Goal: Transaction & Acquisition: Obtain resource

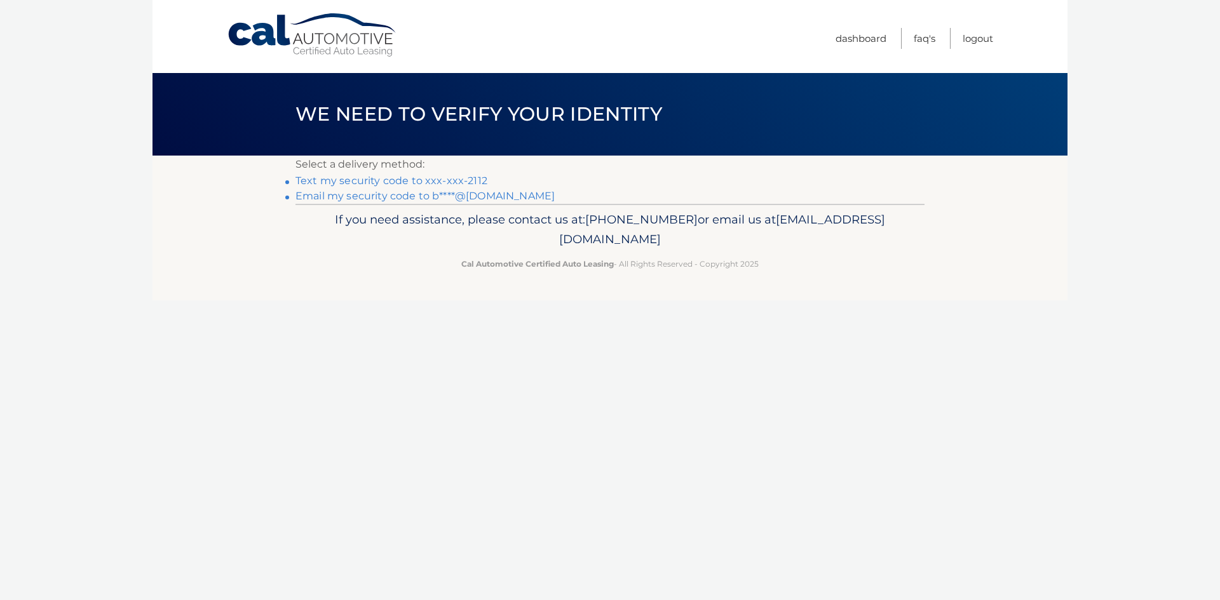
click at [408, 180] on link "Text my security code to xxx-xxx-2112" at bounding box center [391, 181] width 192 height 12
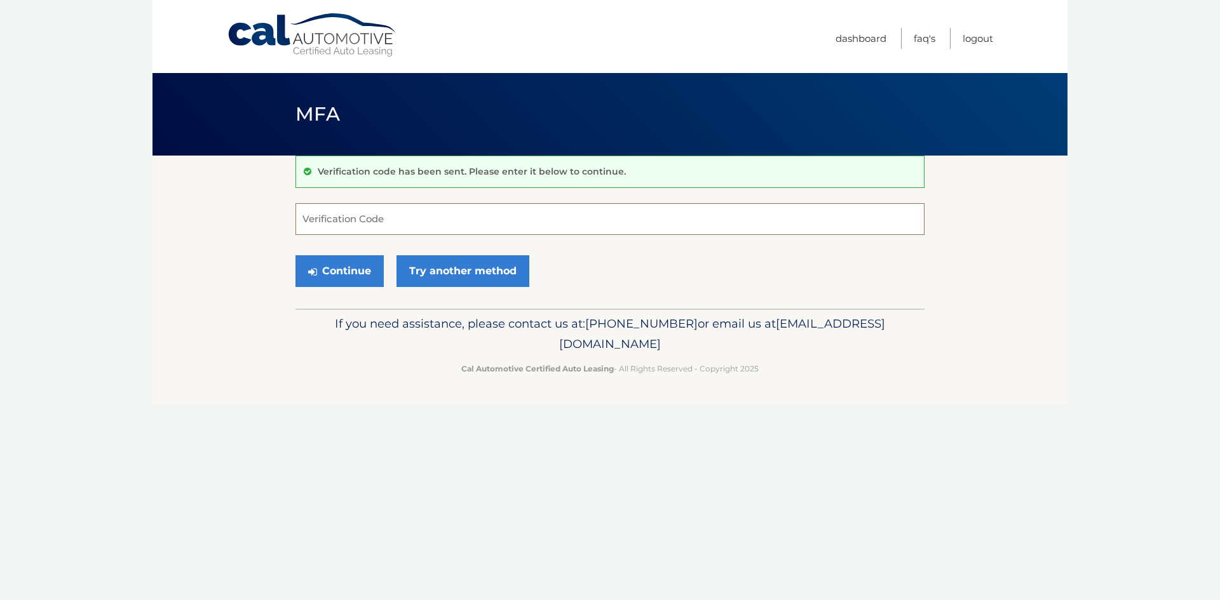
click at [627, 217] on input "Verification Code" at bounding box center [609, 219] width 629 height 32
type input "395782"
click at [339, 283] on button "Continue" at bounding box center [339, 271] width 88 height 32
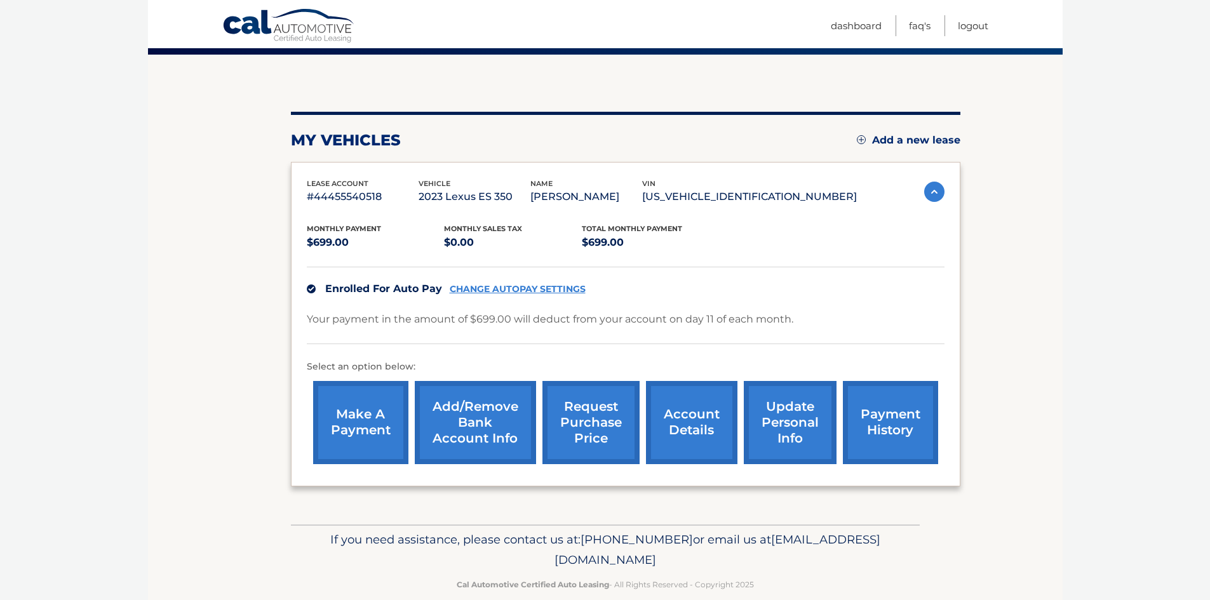
scroll to position [121, 0]
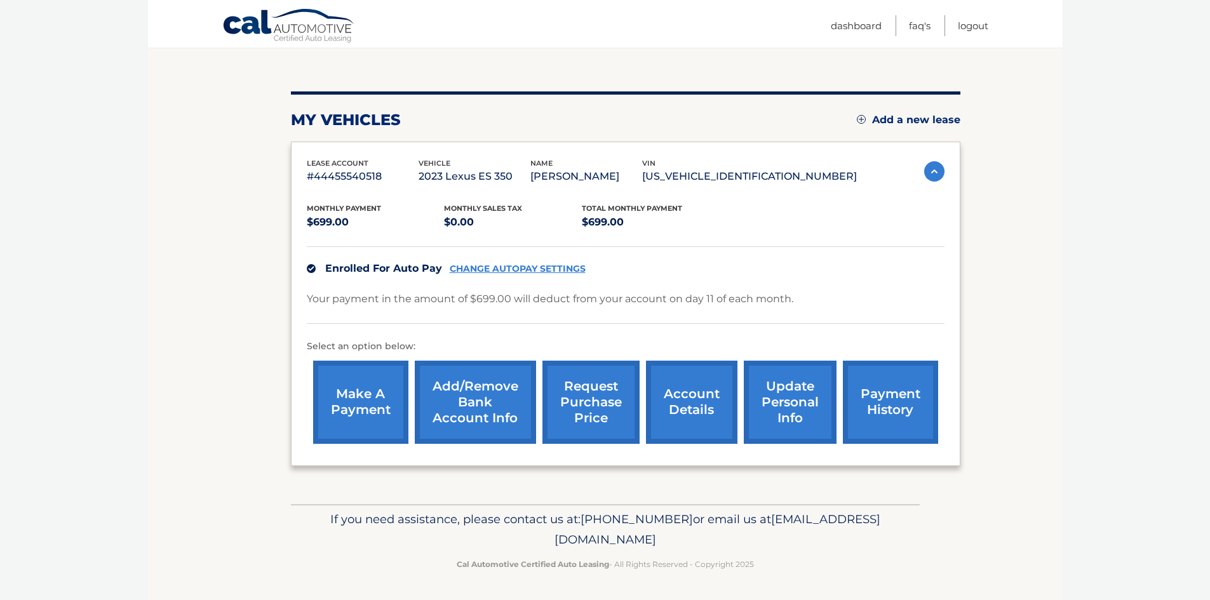
click at [686, 400] on link "account details" at bounding box center [691, 402] width 91 height 83
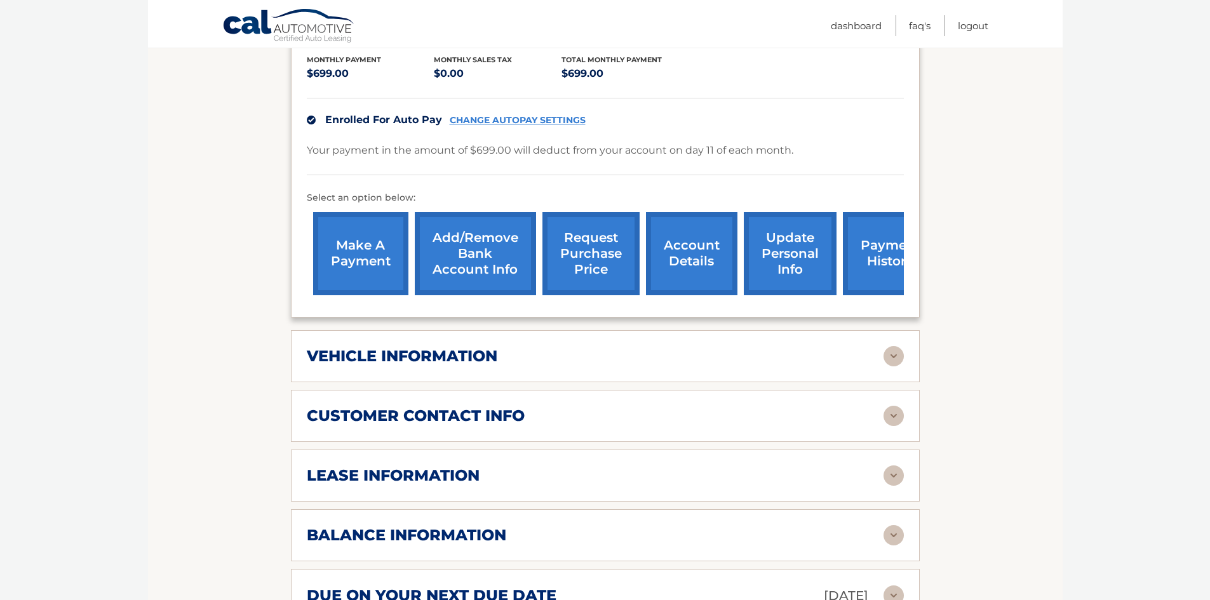
scroll to position [318, 0]
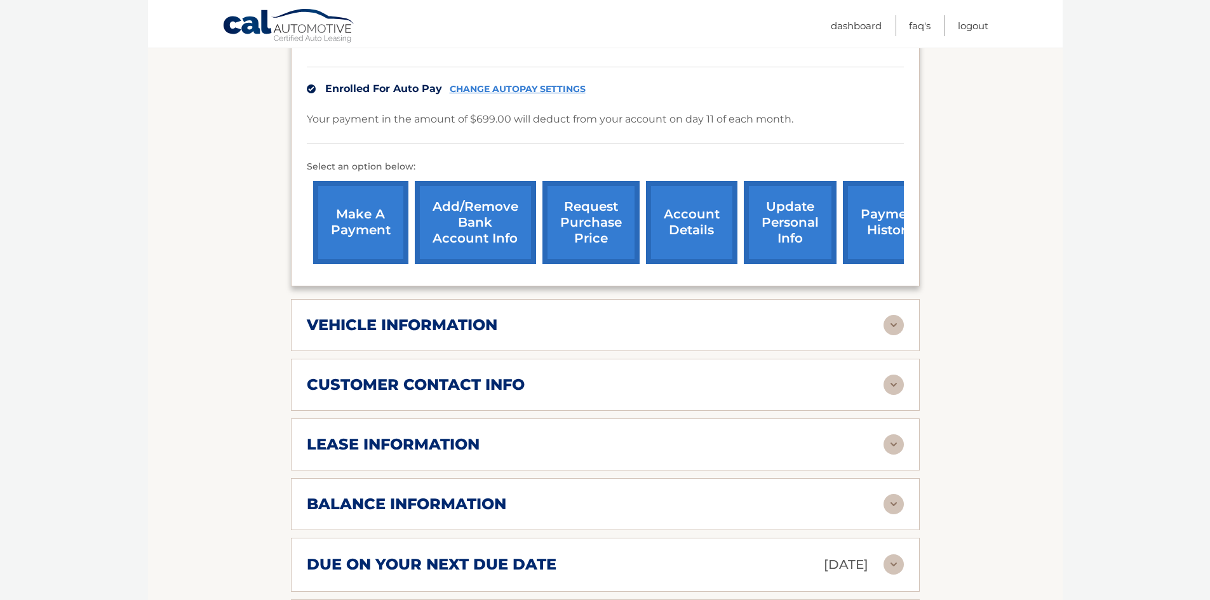
click at [900, 323] on img at bounding box center [894, 325] width 20 height 20
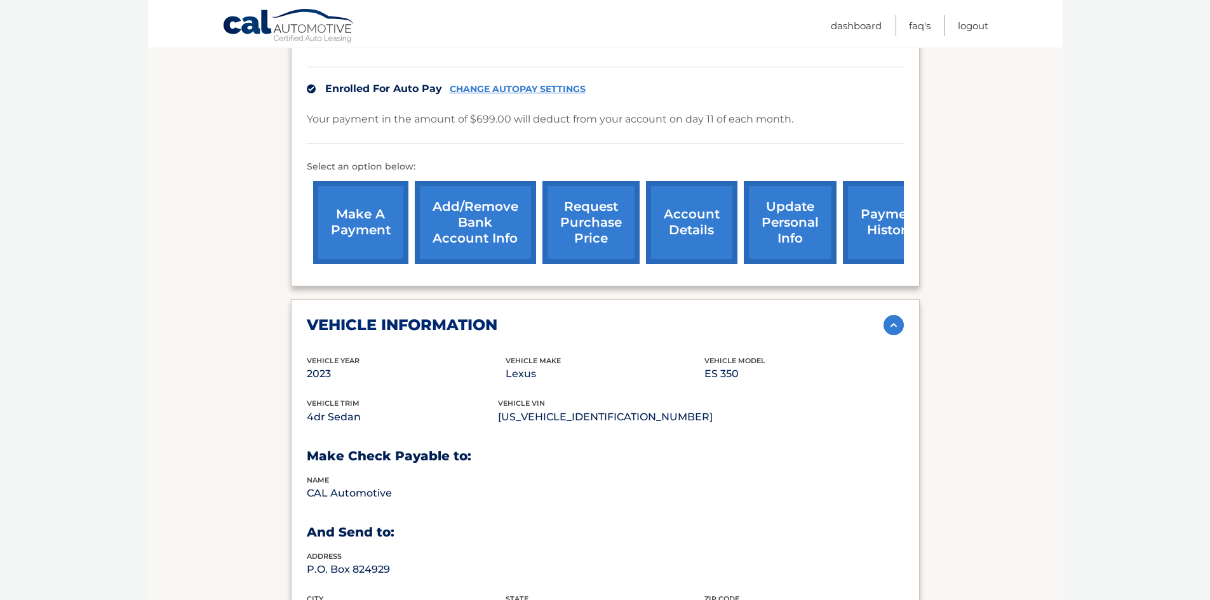
click at [900, 323] on img at bounding box center [894, 325] width 20 height 20
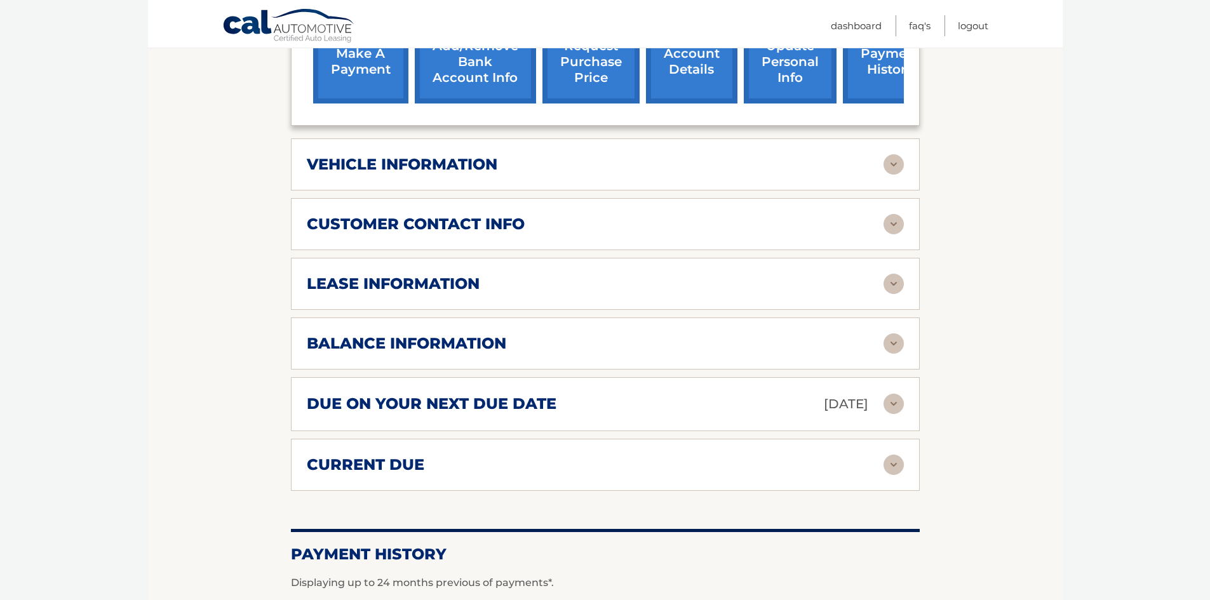
scroll to position [508, 0]
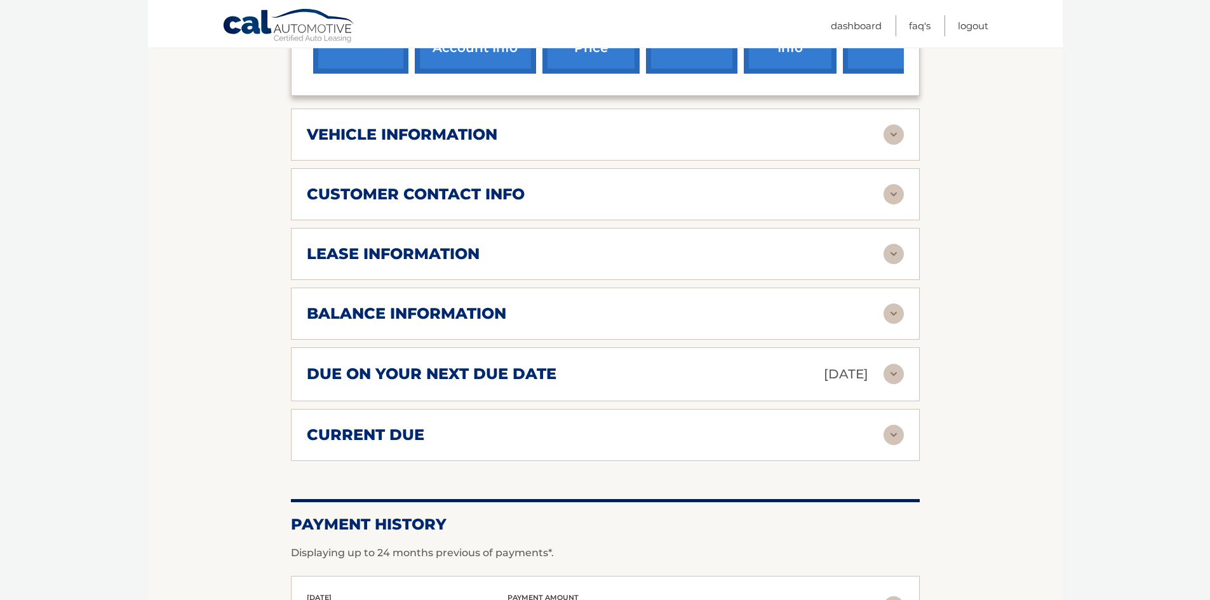
click at [895, 252] on img at bounding box center [894, 254] width 20 height 20
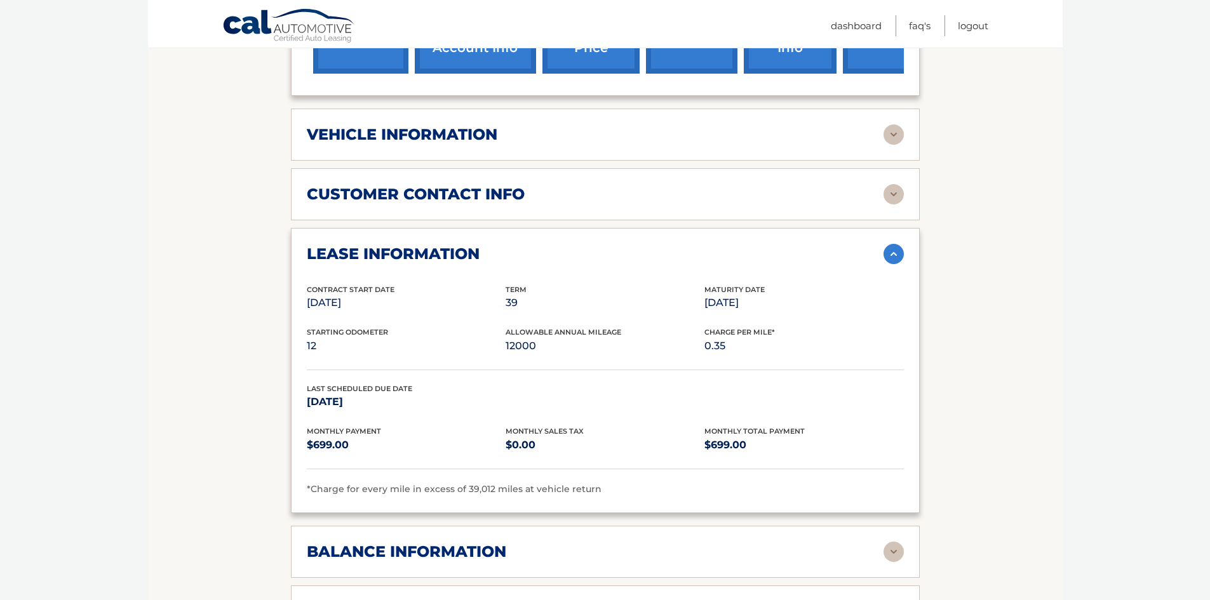
click at [890, 254] on img at bounding box center [894, 254] width 20 height 20
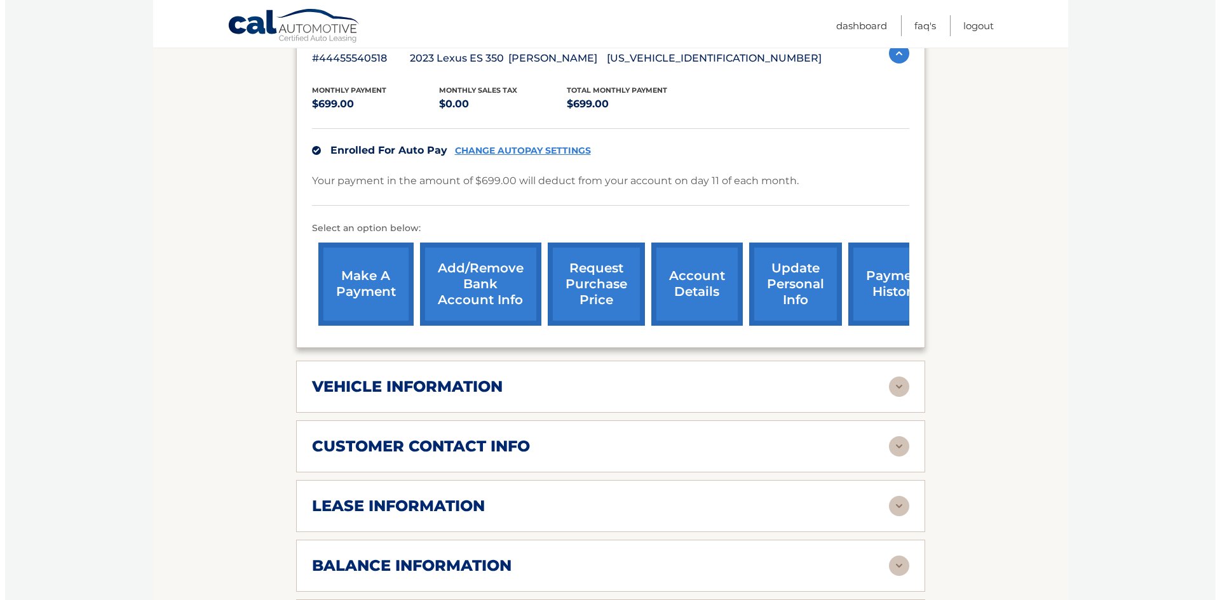
scroll to position [254, 0]
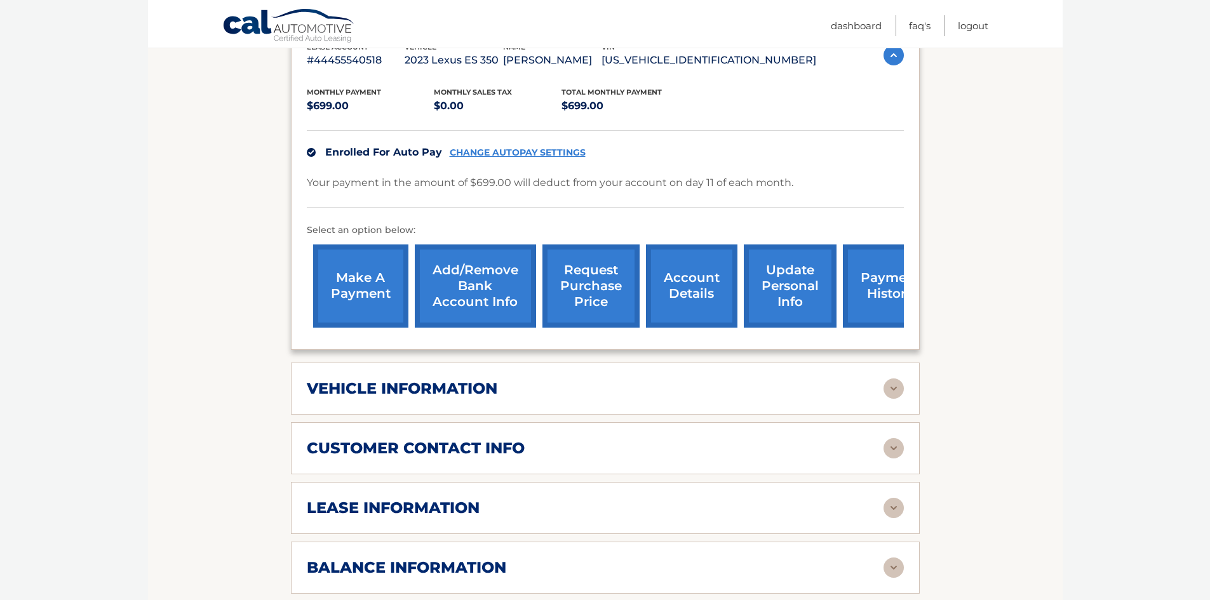
click at [591, 276] on link "request purchase price" at bounding box center [591, 286] width 97 height 83
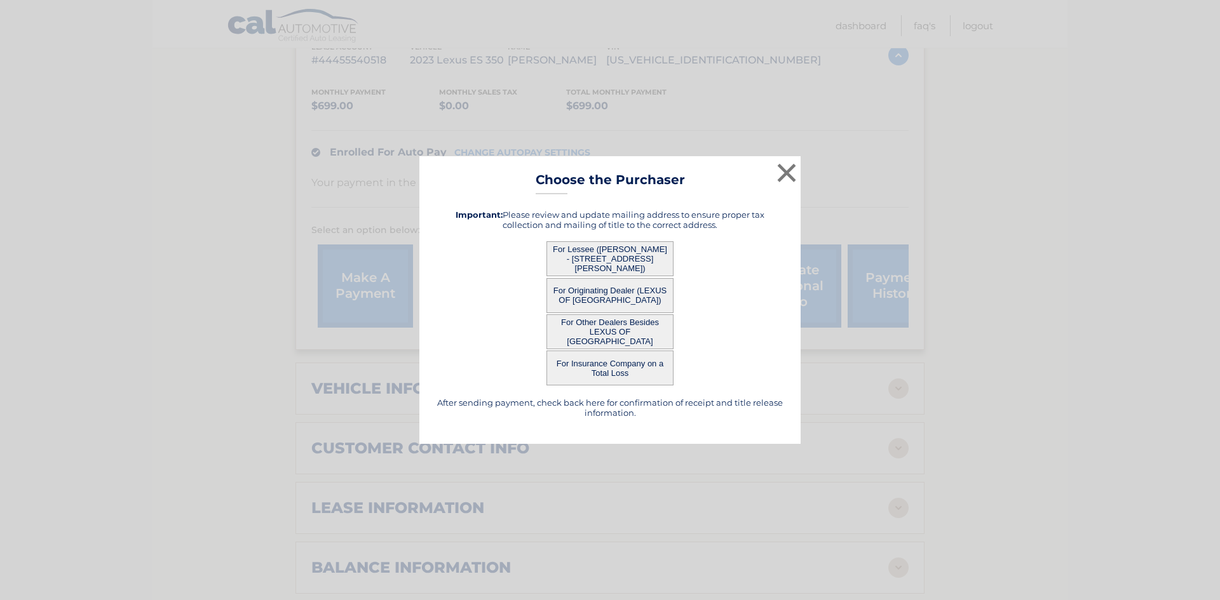
click at [612, 260] on button "For Lessee ([PERSON_NAME] - [STREET_ADDRESS][PERSON_NAME])" at bounding box center [609, 258] width 127 height 35
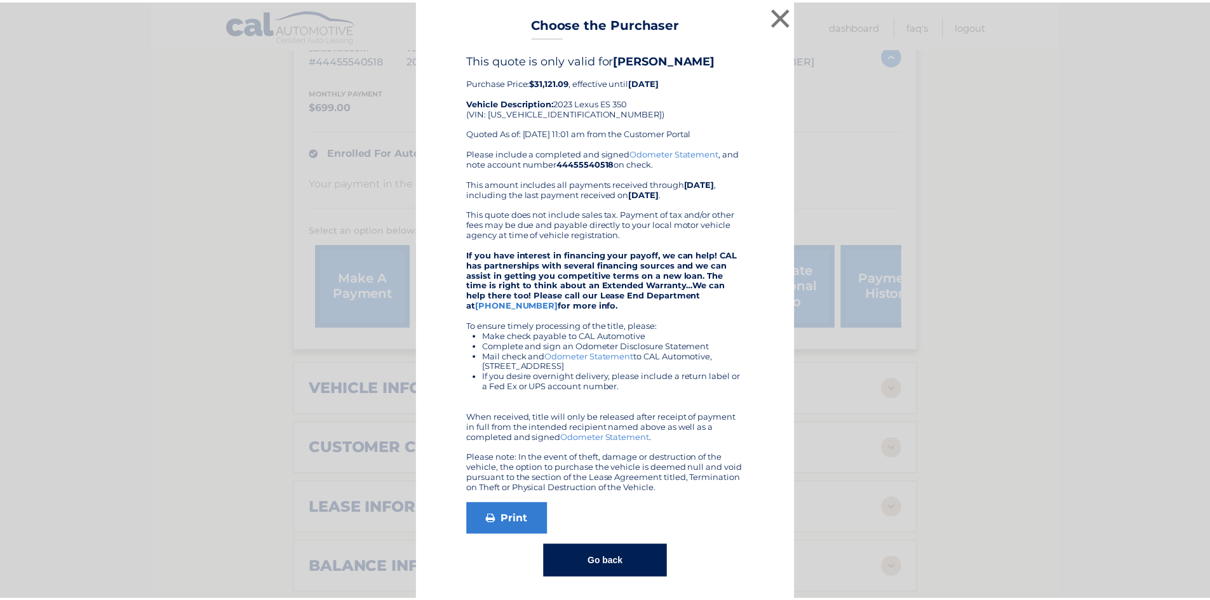
scroll to position [0, 0]
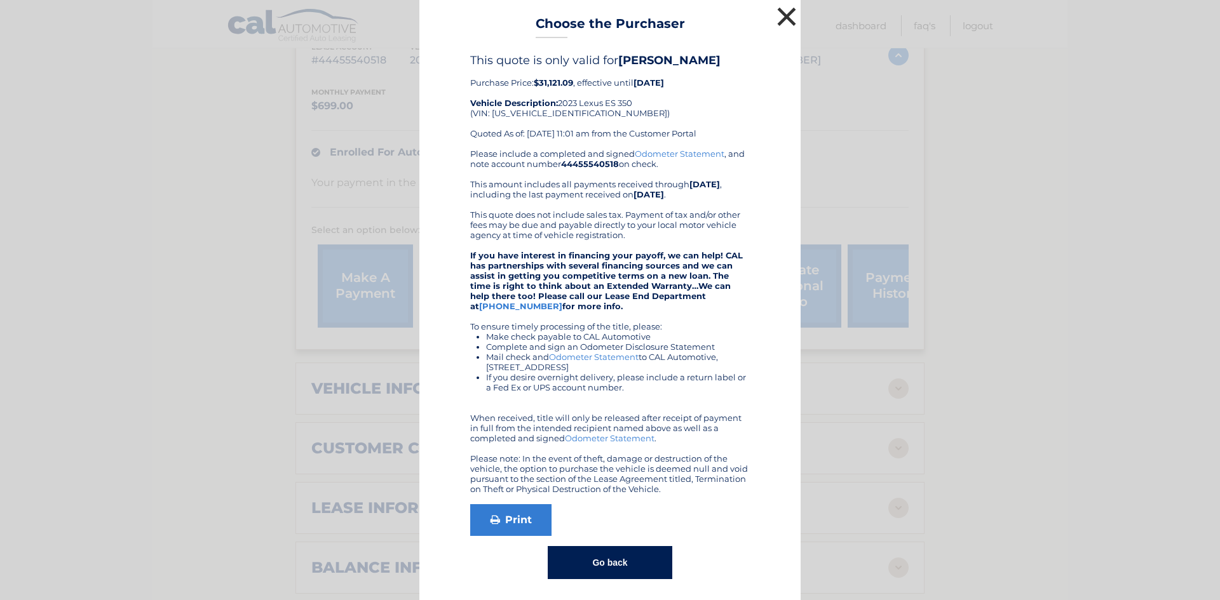
click at [785, 13] on button "×" at bounding box center [786, 16] width 25 height 25
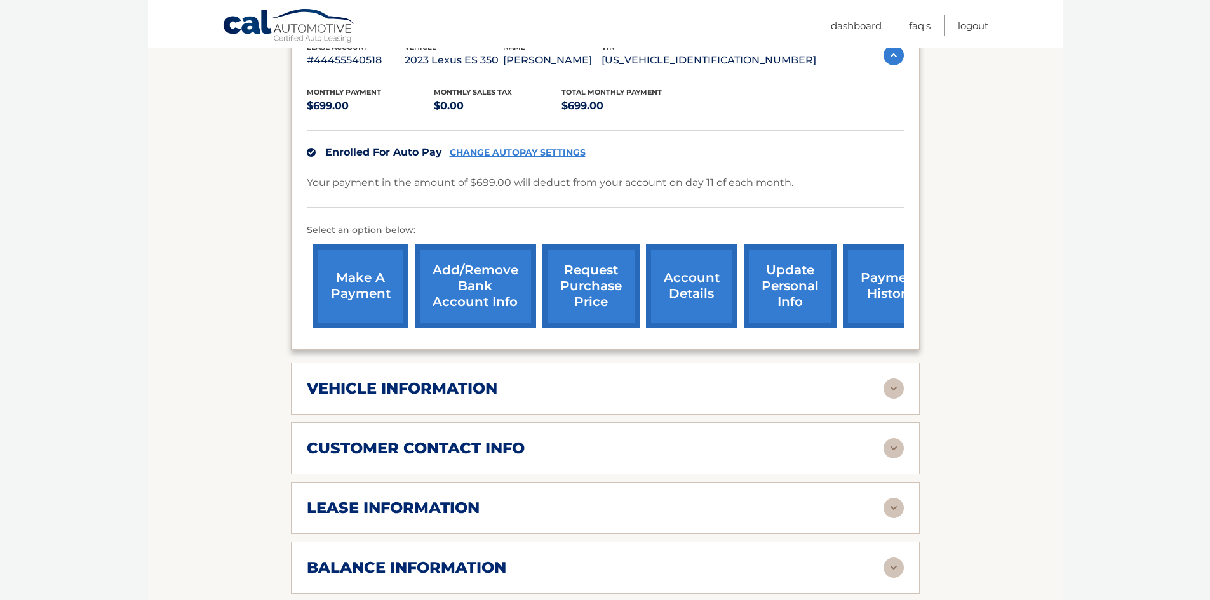
scroll to position [318, 0]
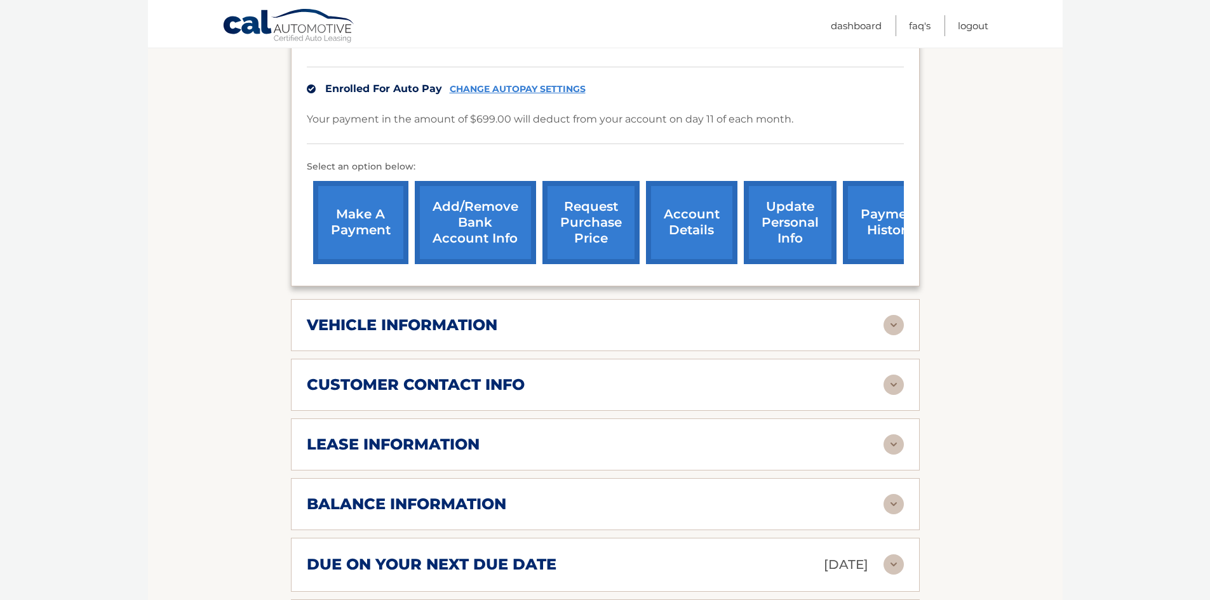
click at [890, 440] on img at bounding box center [894, 445] width 20 height 20
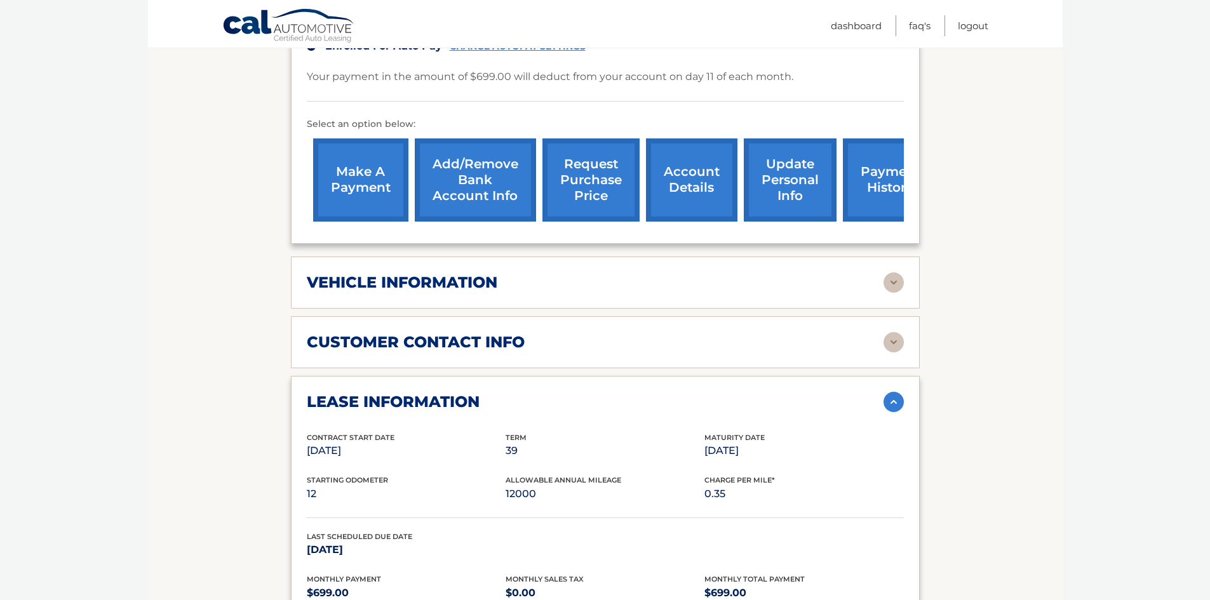
scroll to position [445, 0]
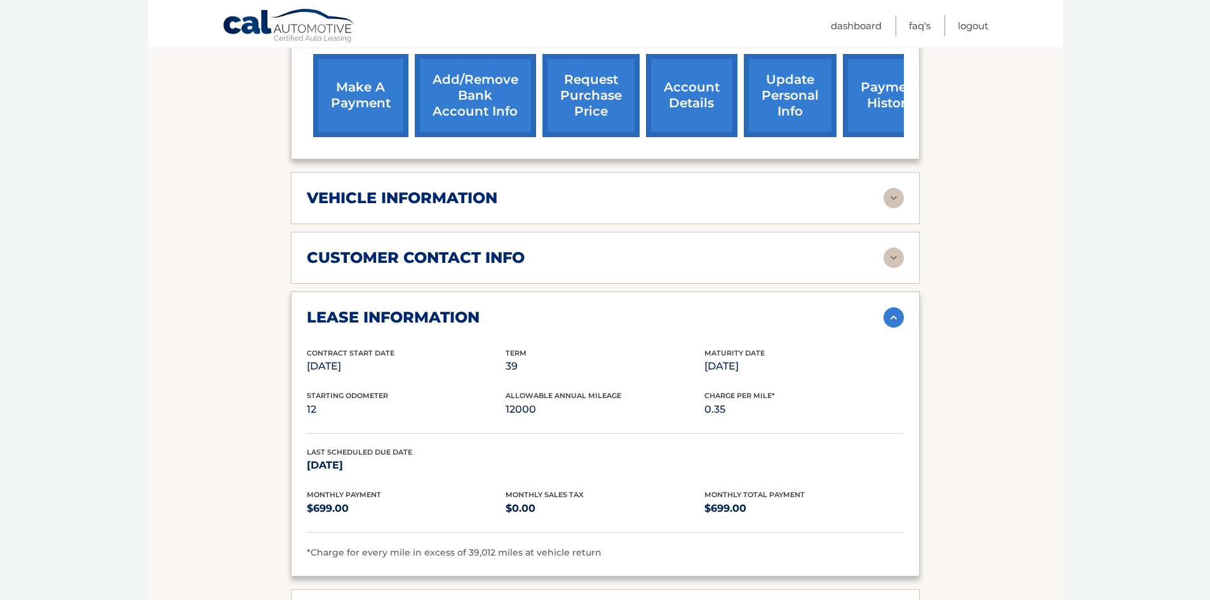
click at [889, 308] on img at bounding box center [894, 318] width 20 height 20
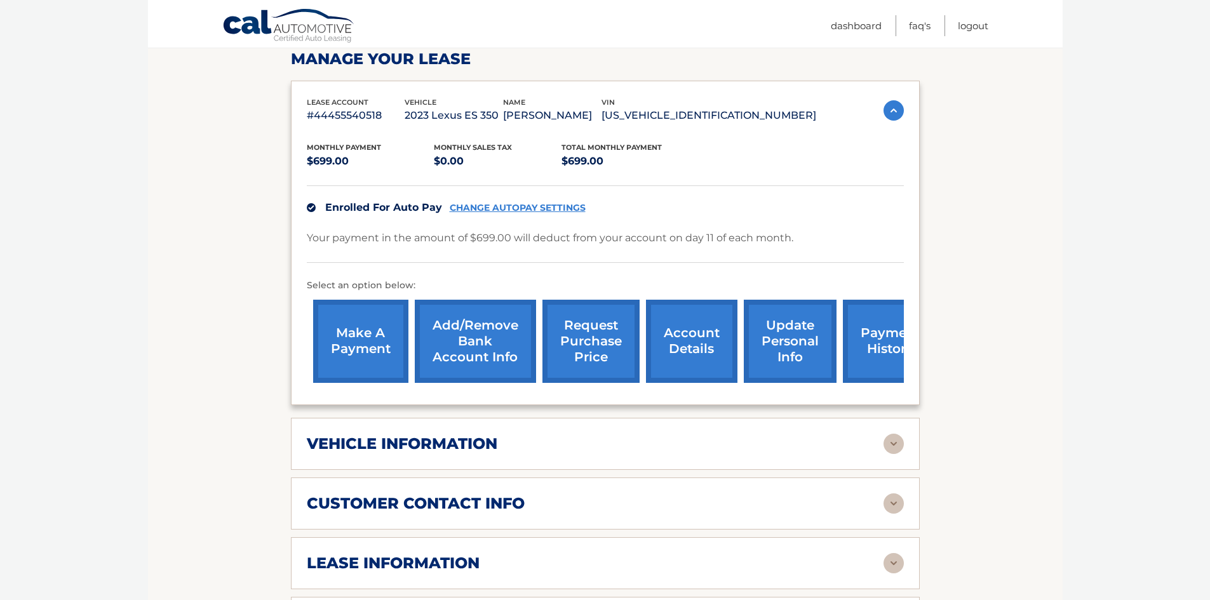
scroll to position [127, 0]
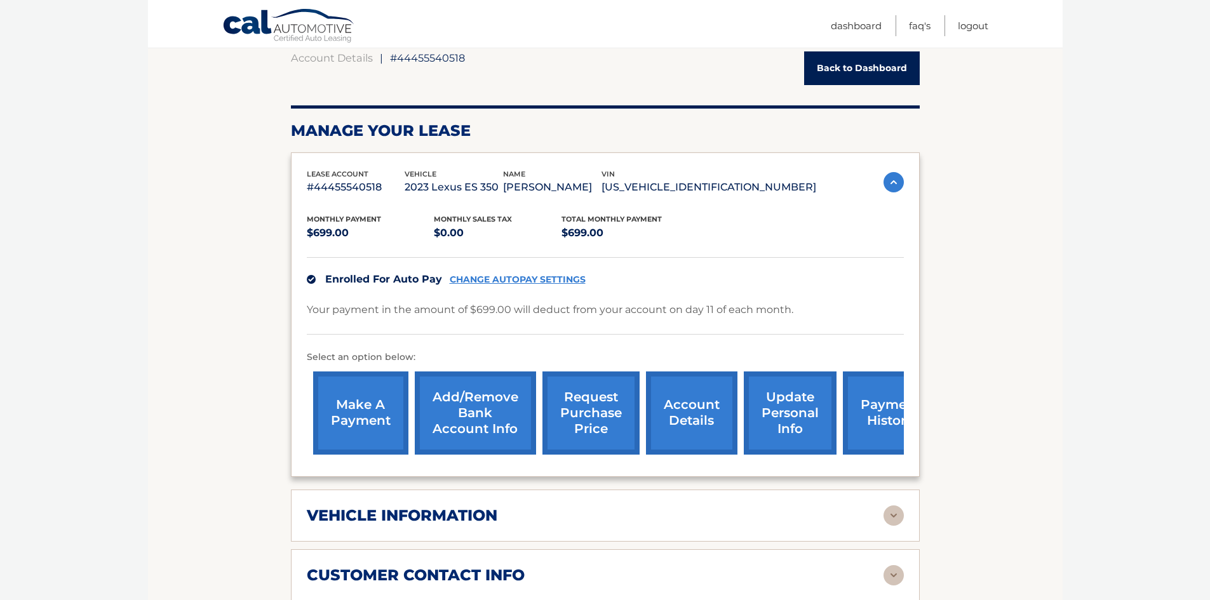
click at [890, 185] on img at bounding box center [894, 182] width 20 height 20
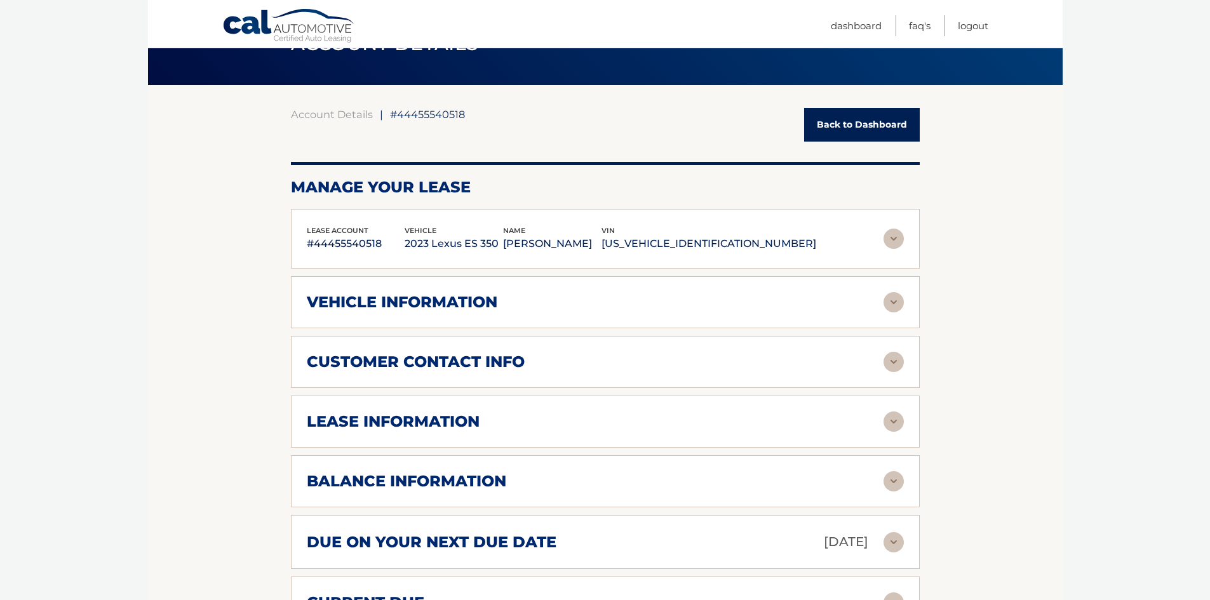
scroll to position [0, 0]
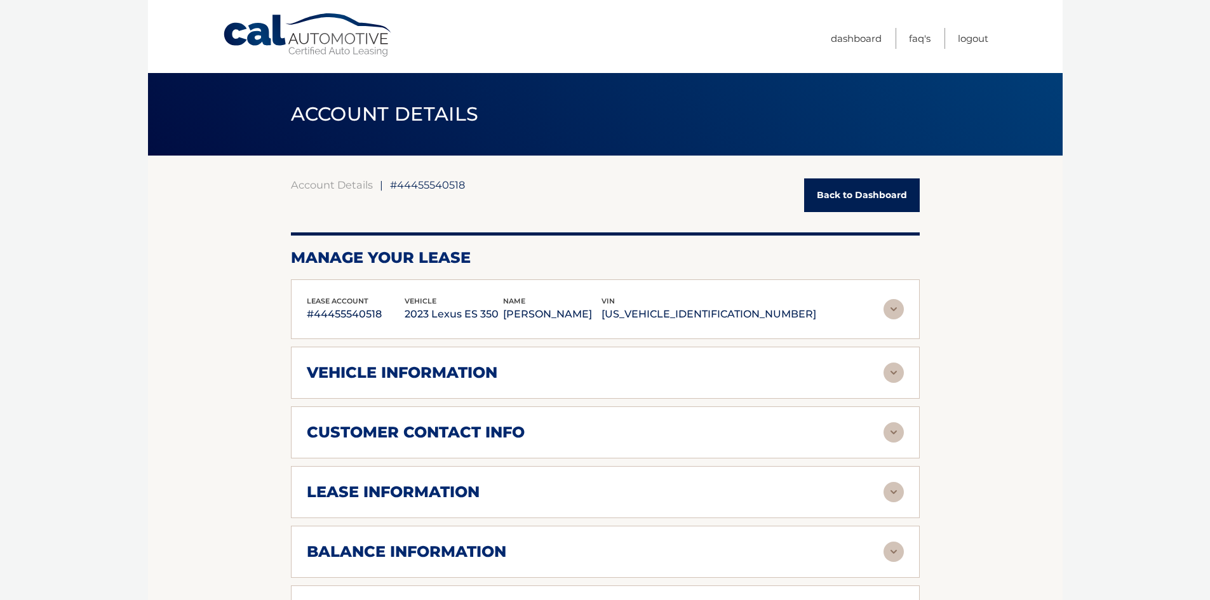
click at [852, 195] on link "Back to Dashboard" at bounding box center [862, 196] width 116 height 34
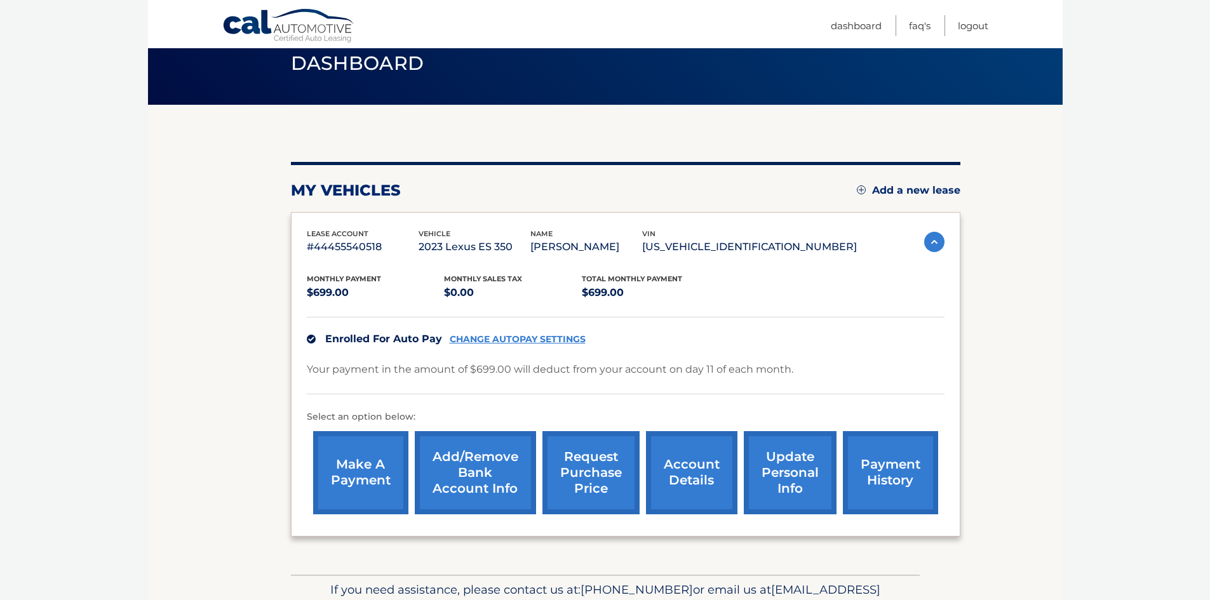
scroll to position [121, 0]
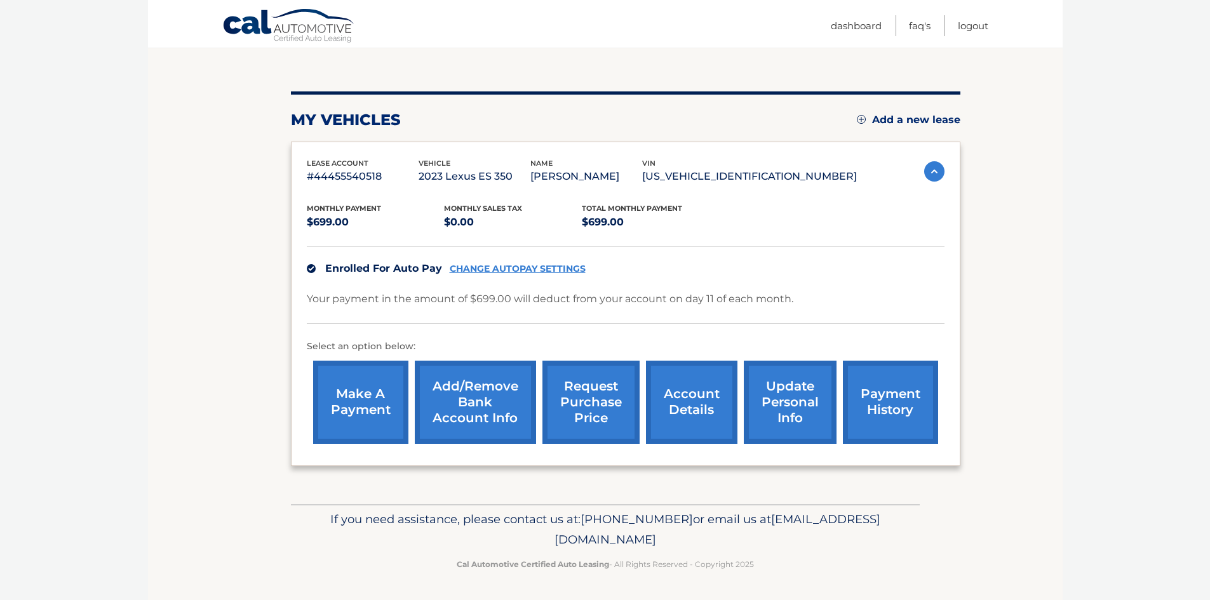
click at [685, 400] on link "account details" at bounding box center [691, 402] width 91 height 83
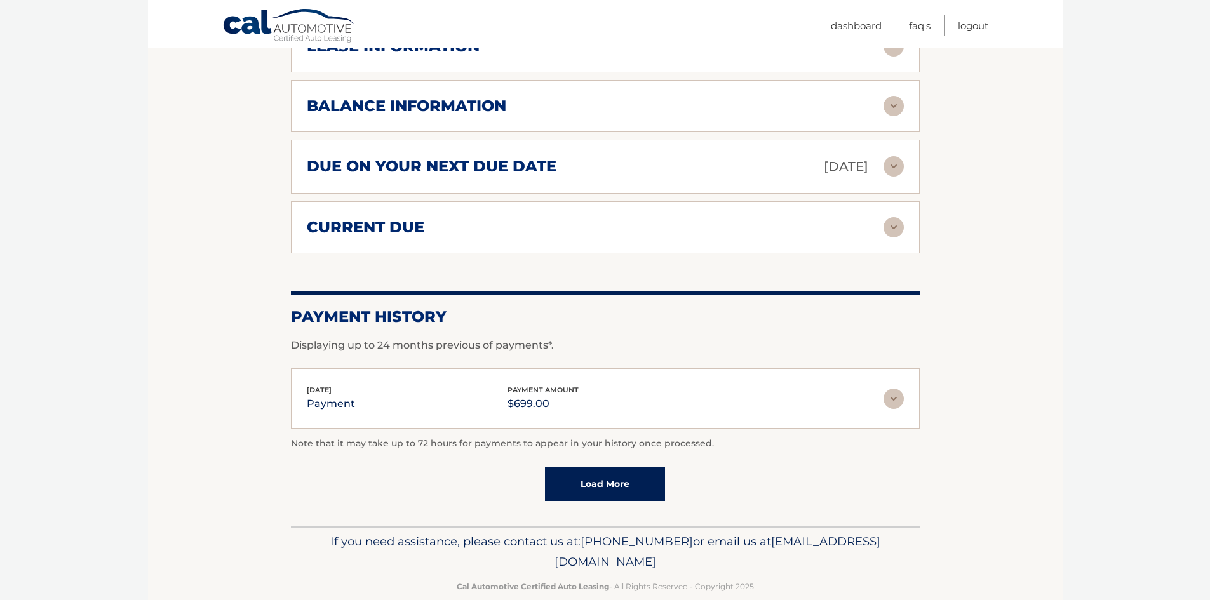
scroll to position [739, 0]
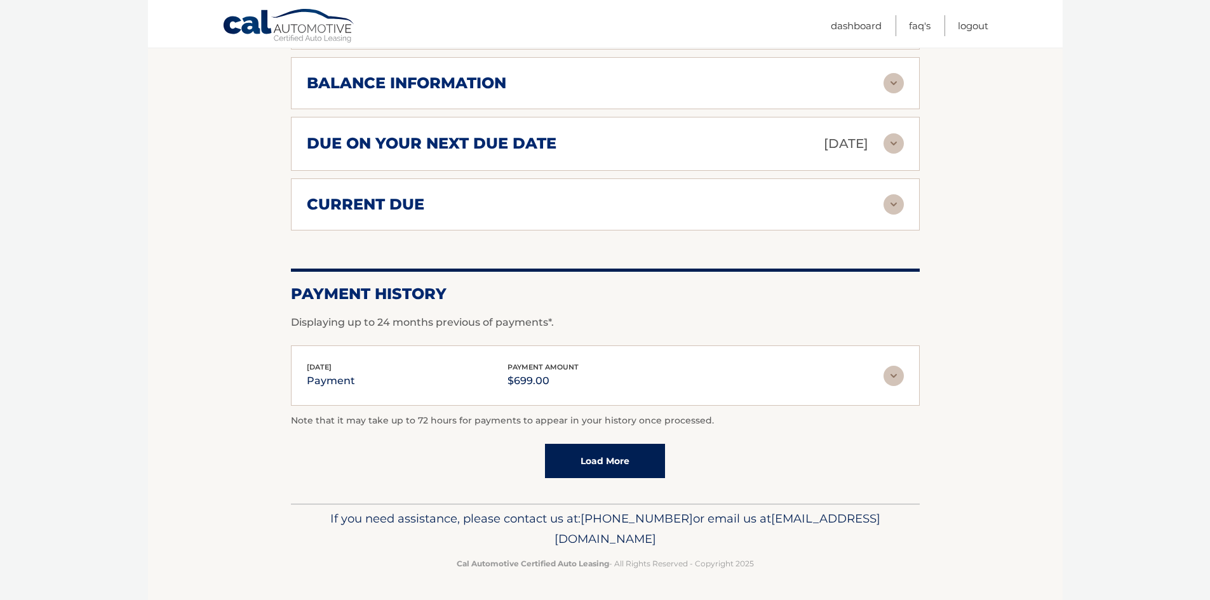
click at [611, 465] on link "Load More" at bounding box center [605, 461] width 120 height 34
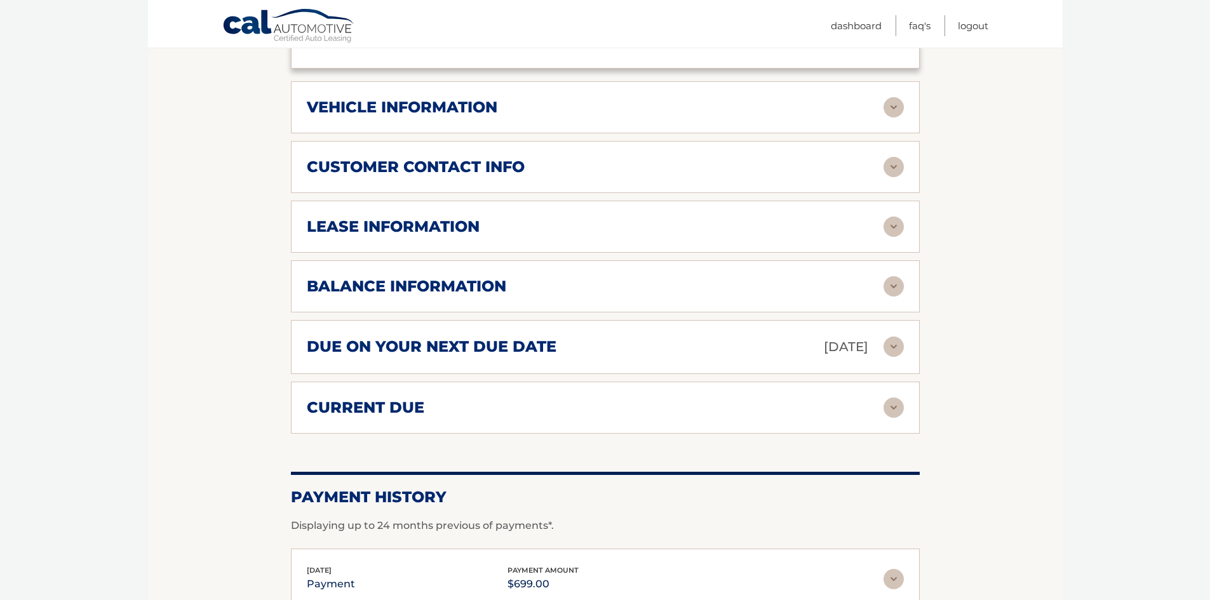
scroll to position [505, 0]
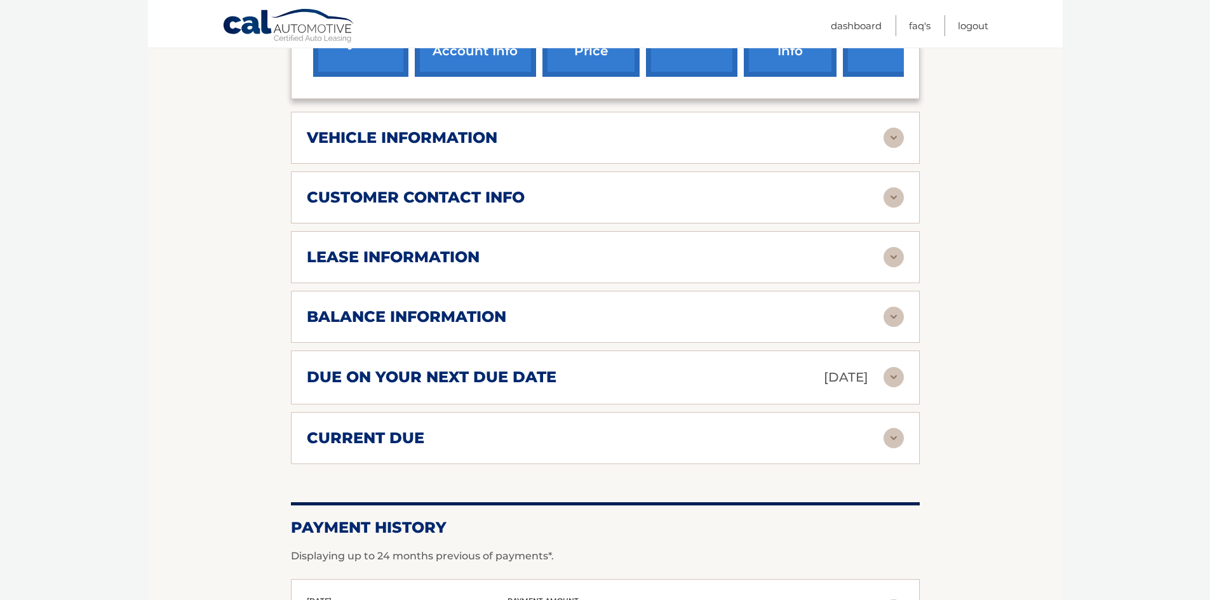
click at [900, 319] on img at bounding box center [894, 317] width 20 height 20
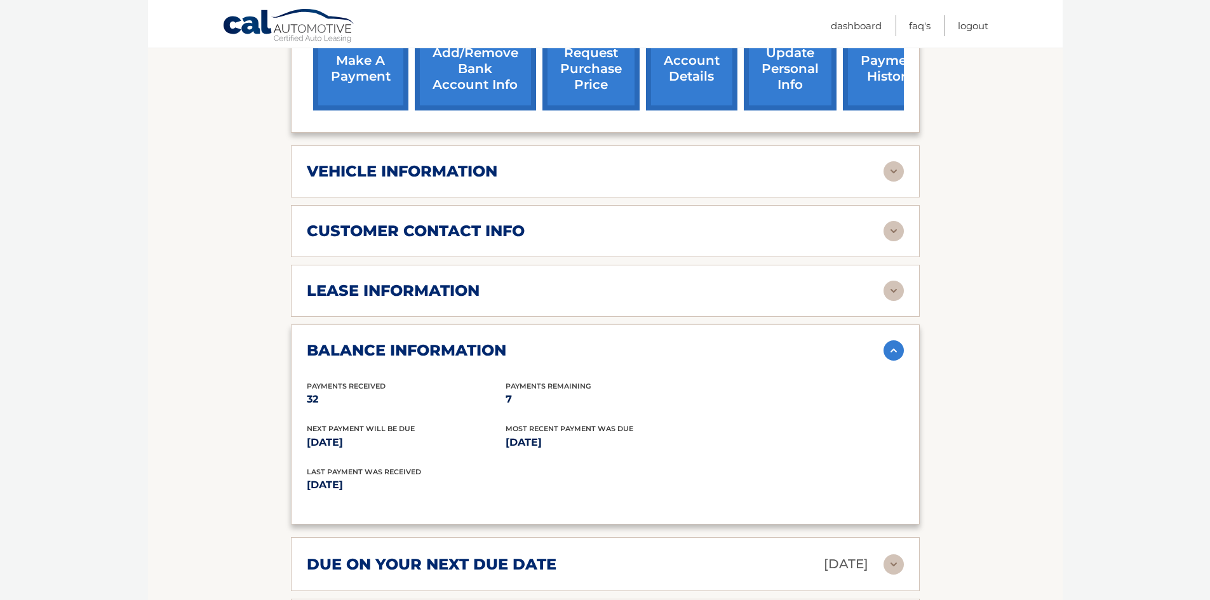
scroll to position [442, 0]
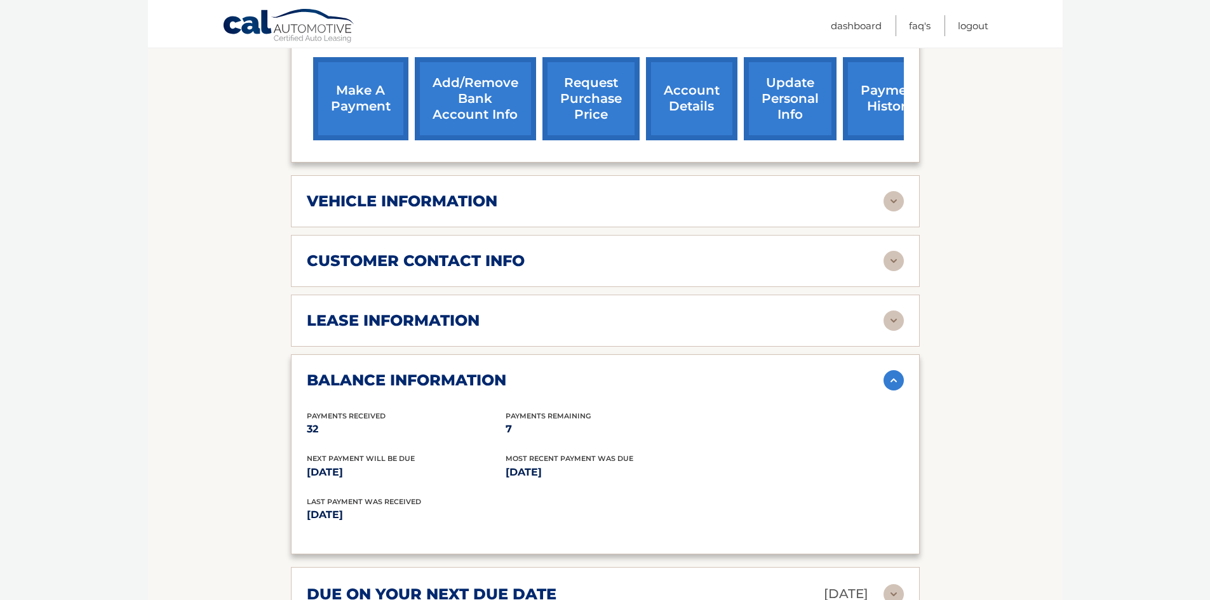
click at [900, 257] on img at bounding box center [894, 261] width 20 height 20
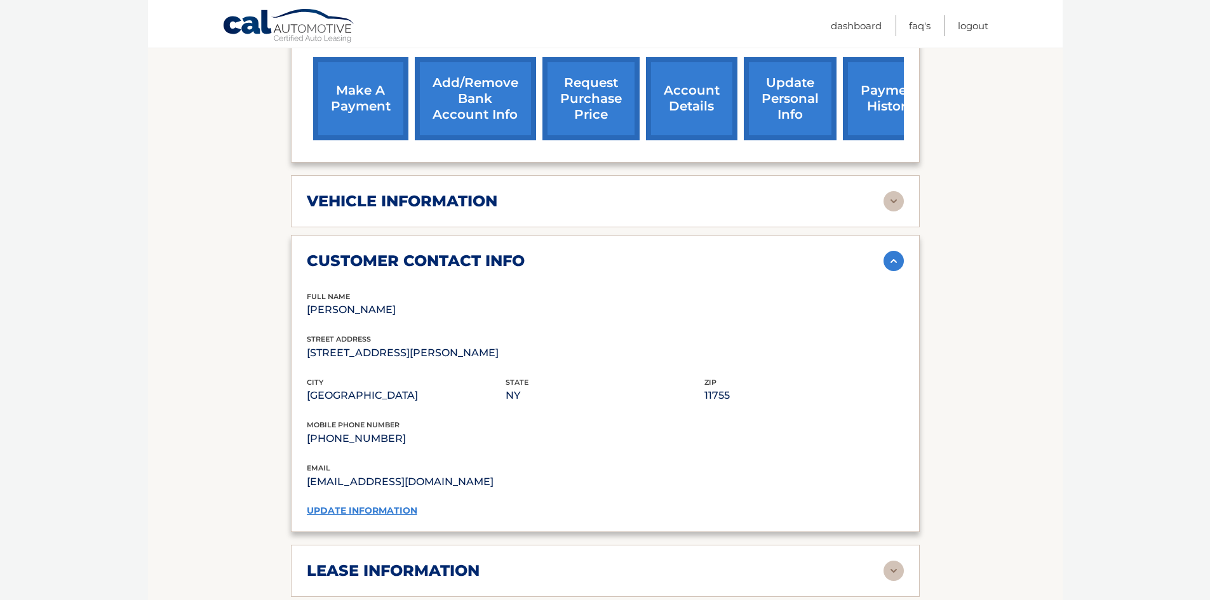
click at [900, 257] on img at bounding box center [894, 261] width 20 height 20
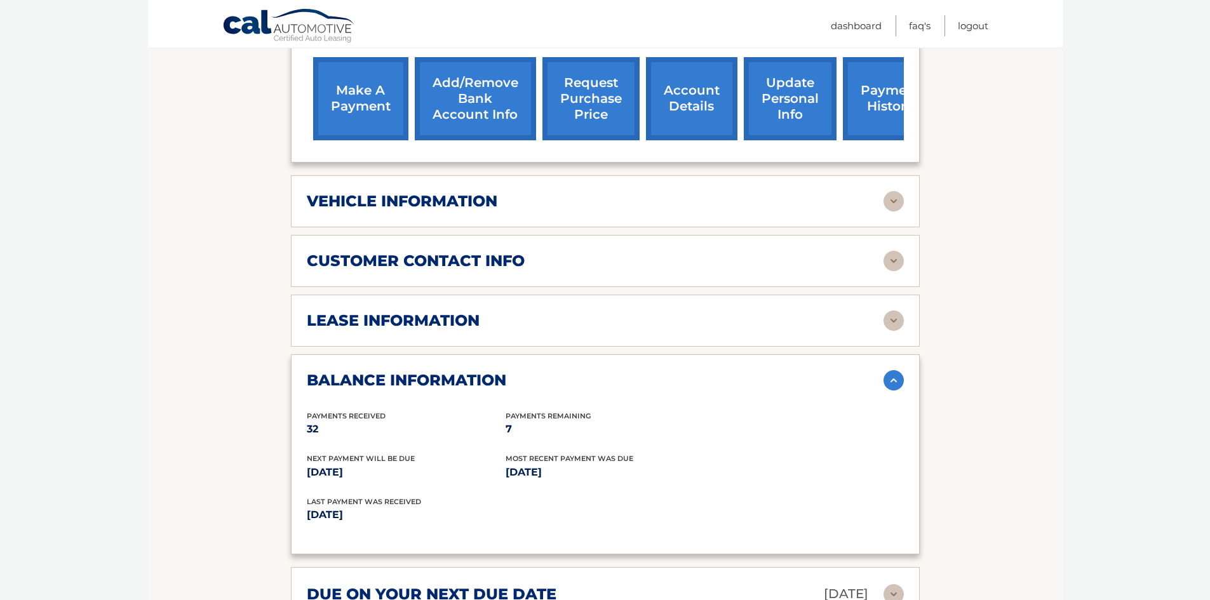
click at [897, 199] on img at bounding box center [894, 201] width 20 height 20
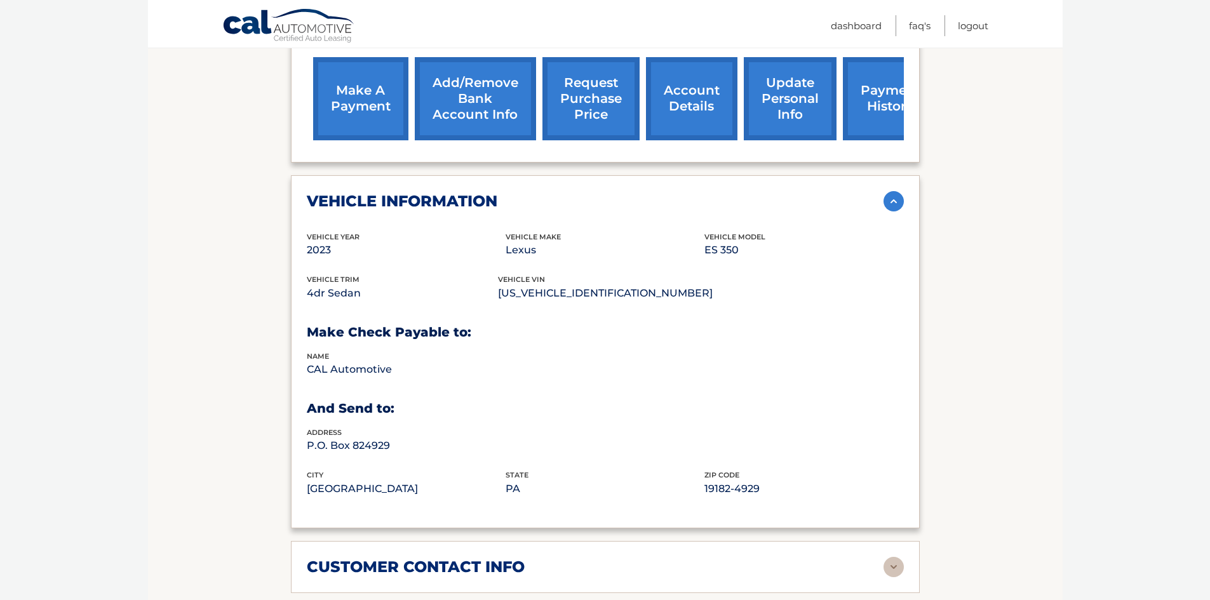
click at [897, 199] on img at bounding box center [894, 201] width 20 height 20
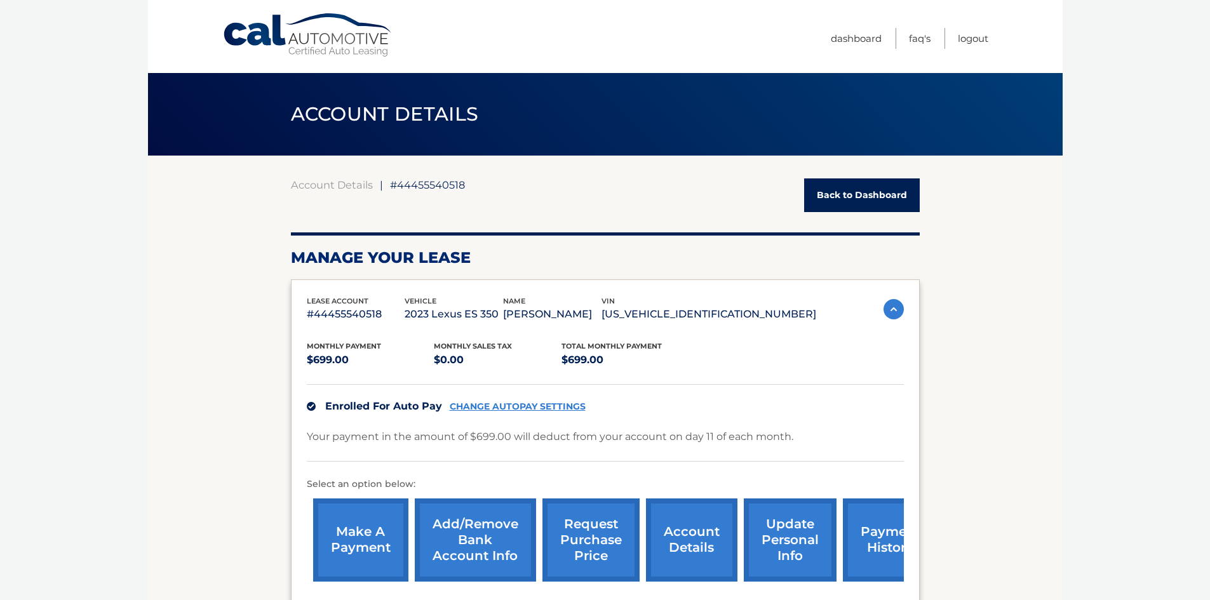
scroll to position [254, 0]
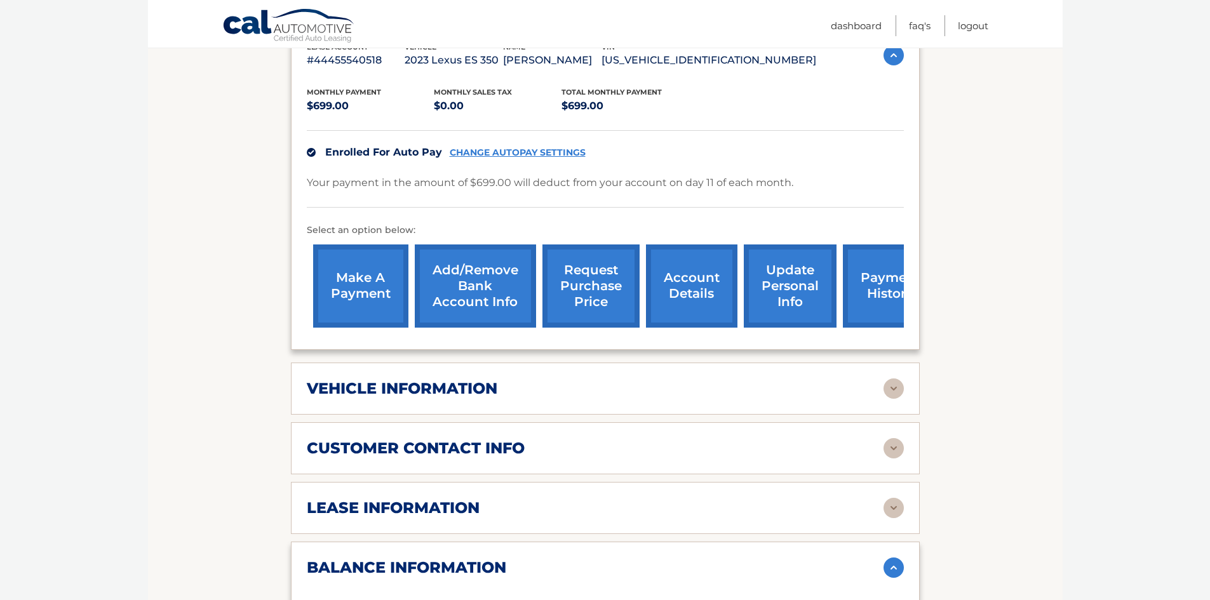
click at [589, 288] on link "request purchase price" at bounding box center [591, 286] width 97 height 83
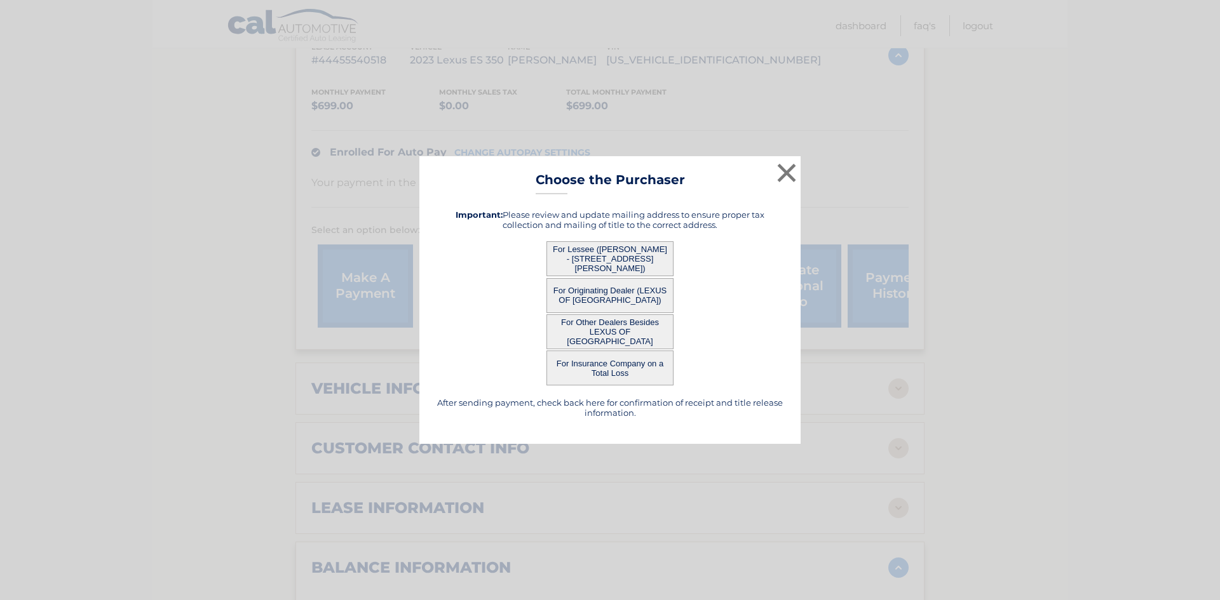
click at [598, 264] on button "For Lessee (NEHA SINGH - 37 SANDY CT, , LAKE GROVE, NY 11755)" at bounding box center [609, 258] width 127 height 35
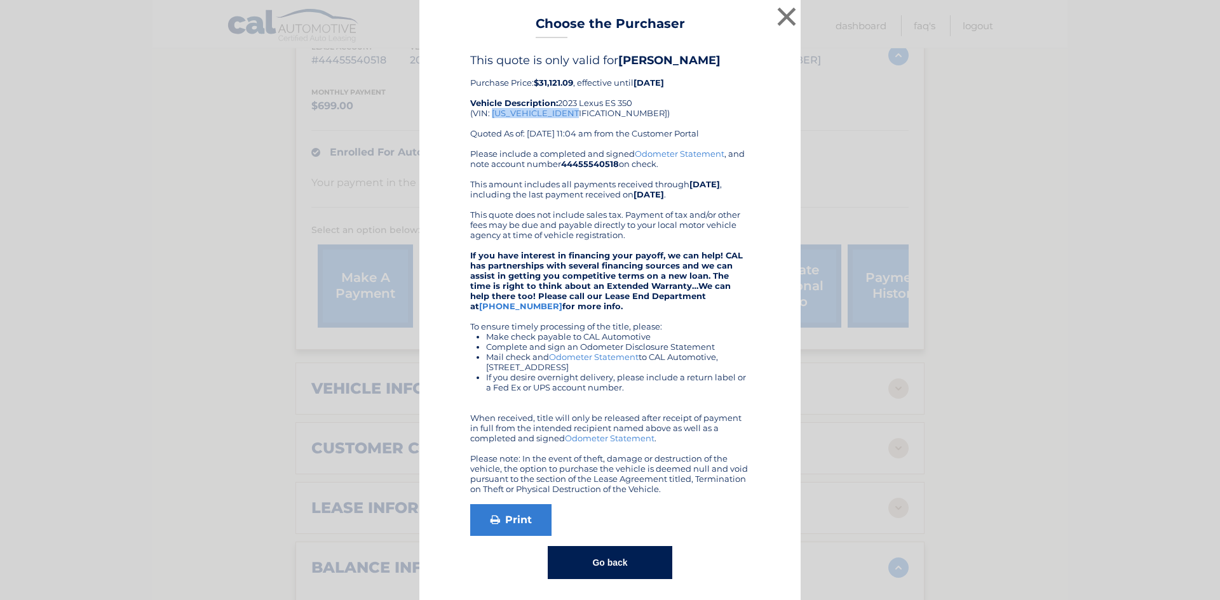
drag, startPoint x: 486, startPoint y: 114, endPoint x: 574, endPoint y: 115, distance: 87.7
click at [574, 115] on div "This quote is only valid for NEHA SINGH Purchase Price: $31,121.09 , effective …" at bounding box center [610, 100] width 280 height 95
copy div "58ADZ1B19PU144544"
click at [786, 15] on button "×" at bounding box center [786, 16] width 25 height 25
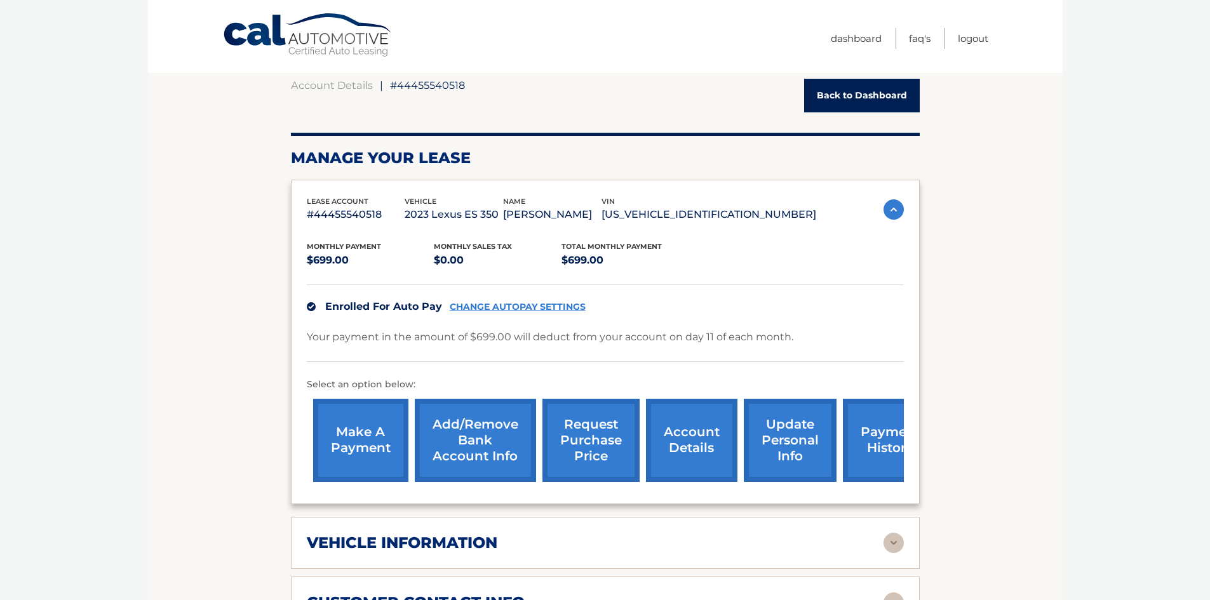
scroll to position [0, 0]
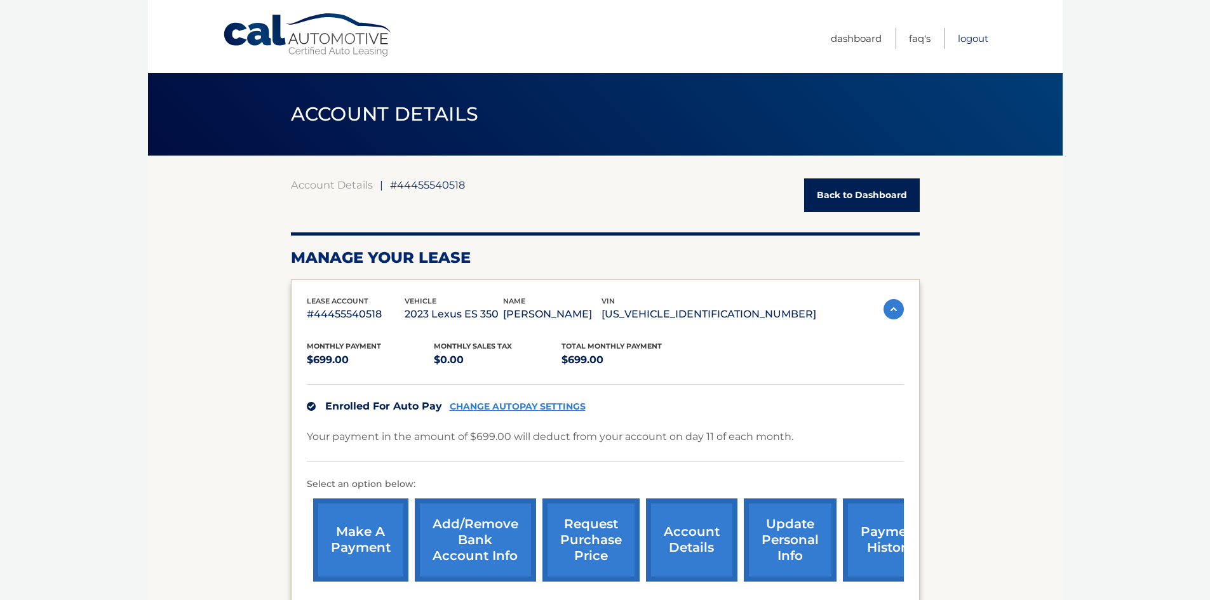
click at [971, 41] on link "Logout" at bounding box center [973, 38] width 30 height 21
